Goal: Transaction & Acquisition: Obtain resource

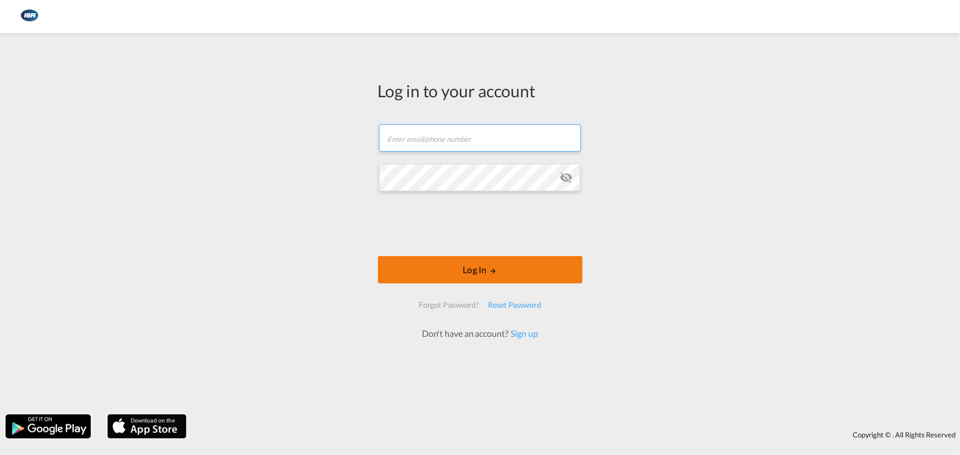
type input "[EMAIL_ADDRESS][DOMAIN_NAME]"
click at [445, 274] on button "Log In" at bounding box center [480, 269] width 205 height 27
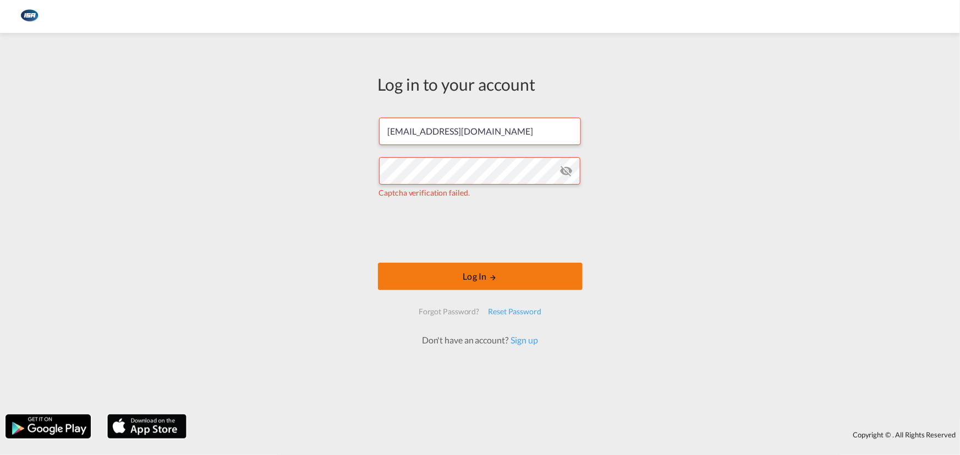
click at [462, 279] on button "Log In" at bounding box center [480, 276] width 205 height 27
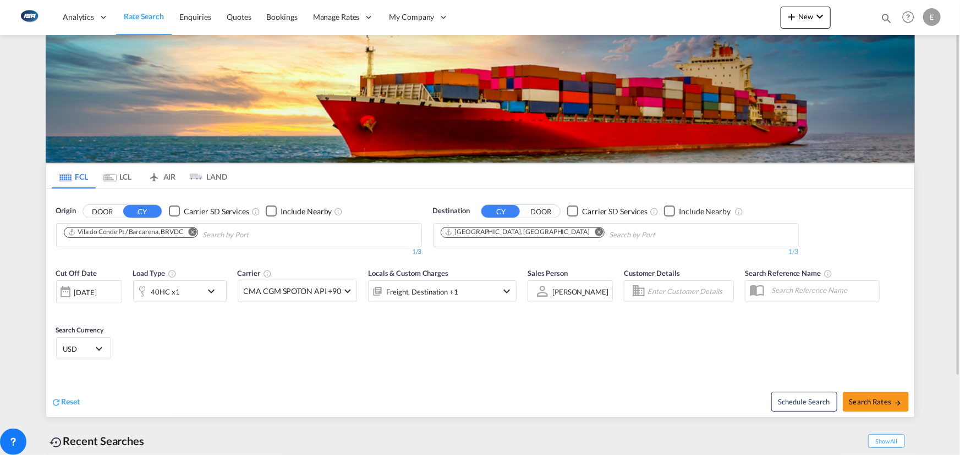
click at [194, 234] on md-icon "Remove" at bounding box center [192, 232] width 8 height 8
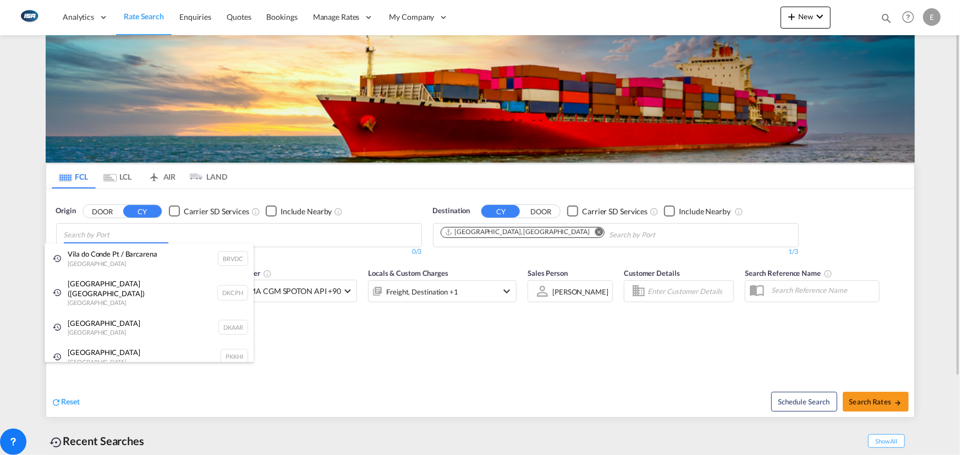
click at [144, 235] on body "Analytics Reports Dashboard Rate Search Enquiries Quotes Bookings" at bounding box center [480, 227] width 960 height 455
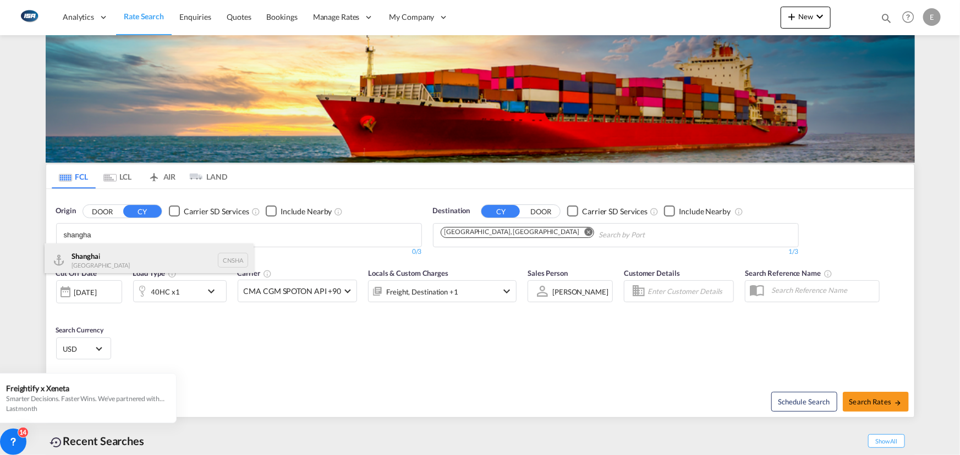
type input "shangha"
click at [156, 250] on div "Shangha i [GEOGRAPHIC_DATA] CNSHA" at bounding box center [149, 260] width 209 height 33
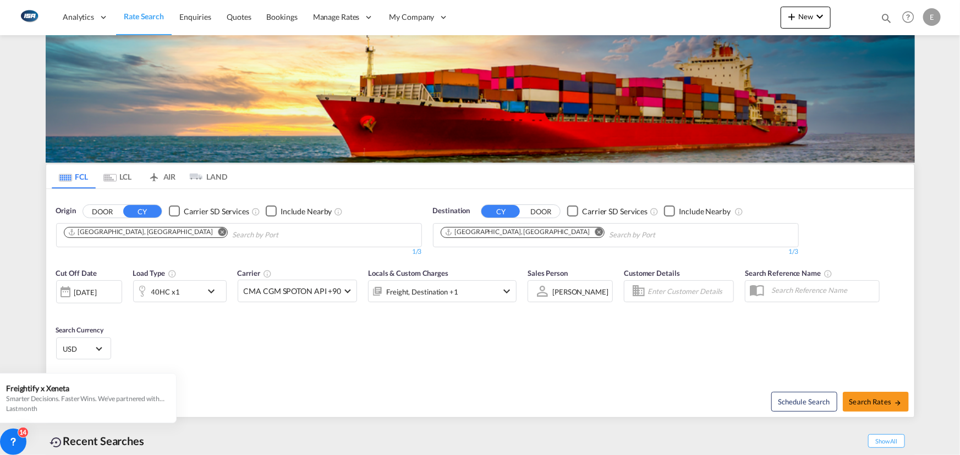
click at [594, 233] on md-icon "Remove" at bounding box center [598, 232] width 8 height 8
click at [509, 234] on body "Analytics Reports Dashboard Rate Search Enquiries Quotes Bookings" at bounding box center [480, 227] width 960 height 455
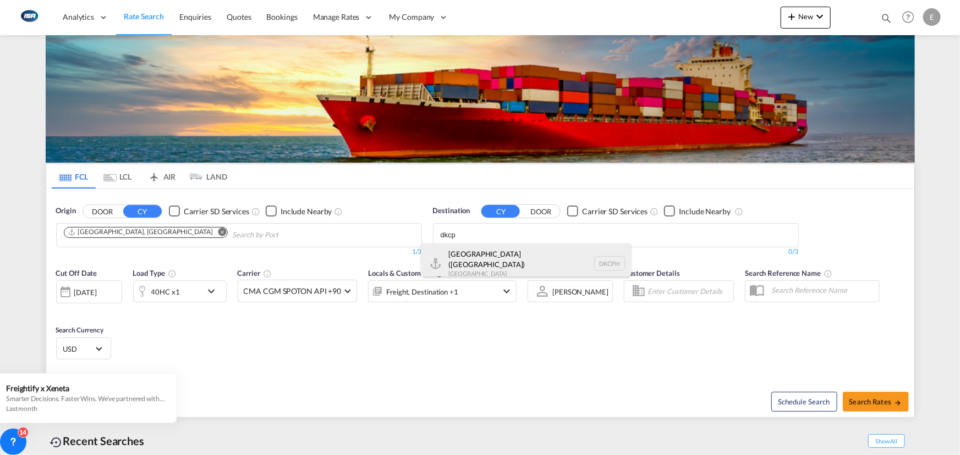
type input "dkcp"
click at [500, 258] on div "[GEOGRAPHIC_DATA] ([GEOGRAPHIC_DATA]) [GEOGRAPHIC_DATA] DKCPH" at bounding box center [525, 264] width 209 height 40
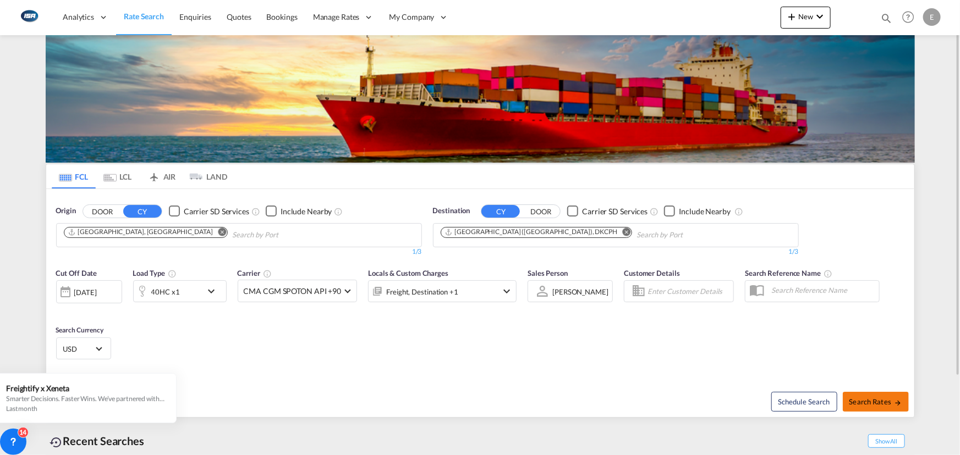
click at [881, 403] on span "Search Rates" at bounding box center [875, 402] width 53 height 9
type input "CNSHA to DKCPH / [DATE]"
click at [873, 398] on span "Search Rates" at bounding box center [875, 402] width 53 height 9
type input "CNSHA to DKCPH / [DATE]"
